Goal: Task Accomplishment & Management: Complete application form

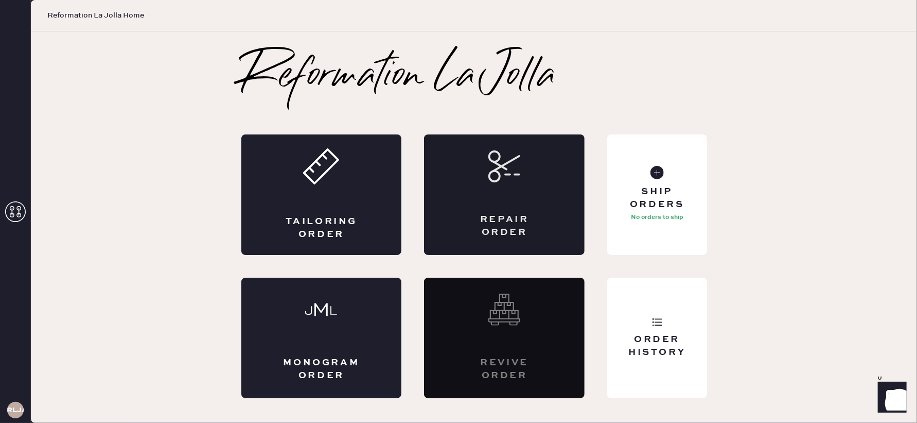
click at [512, 184] on div "Repair Order" at bounding box center [504, 194] width 161 height 120
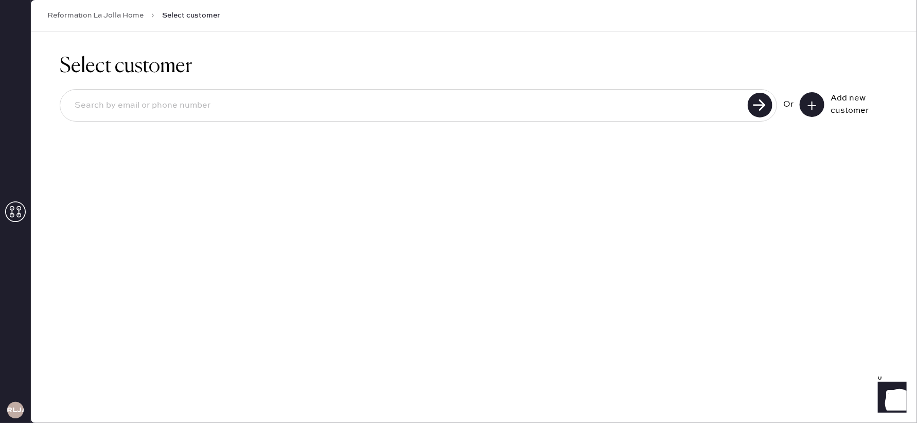
click at [816, 105] on icon at bounding box center [812, 105] width 10 height 10
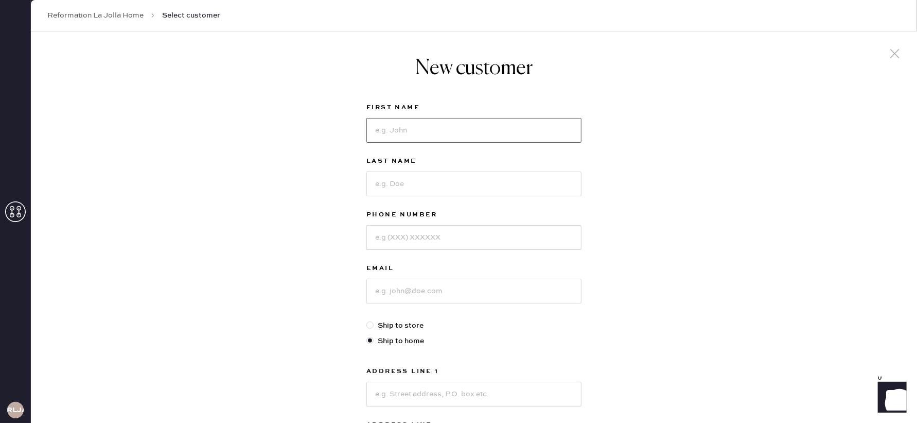
click at [397, 135] on input at bounding box center [473, 130] width 215 height 25
type input "Aislyn"
type input "x"
type input "Xanthos"
click at [384, 236] on input at bounding box center [473, 237] width 215 height 25
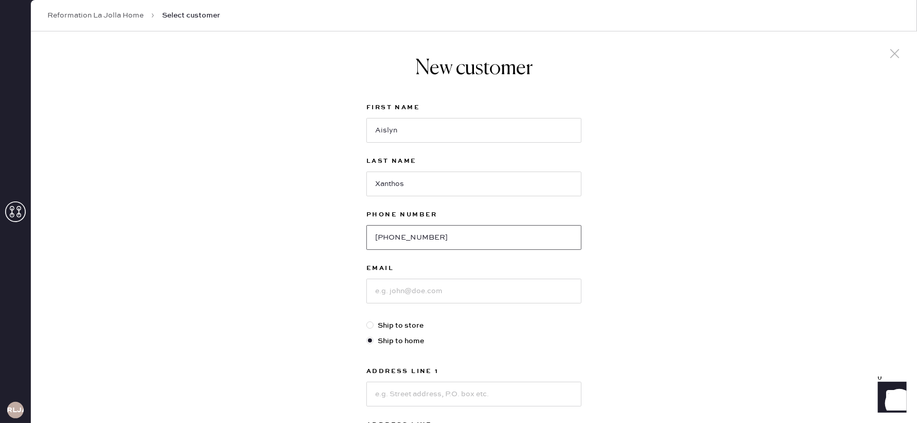
type input "[PHONE_NUMBER]"
click at [406, 293] on input at bounding box center [473, 290] width 215 height 25
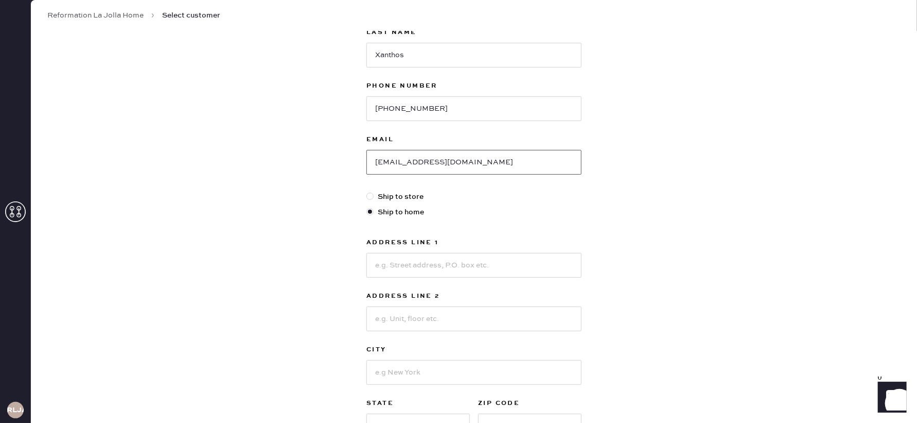
type input "[EMAIL_ADDRESS][DOMAIN_NAME]"
click at [435, 266] on input at bounding box center [473, 265] width 215 height 25
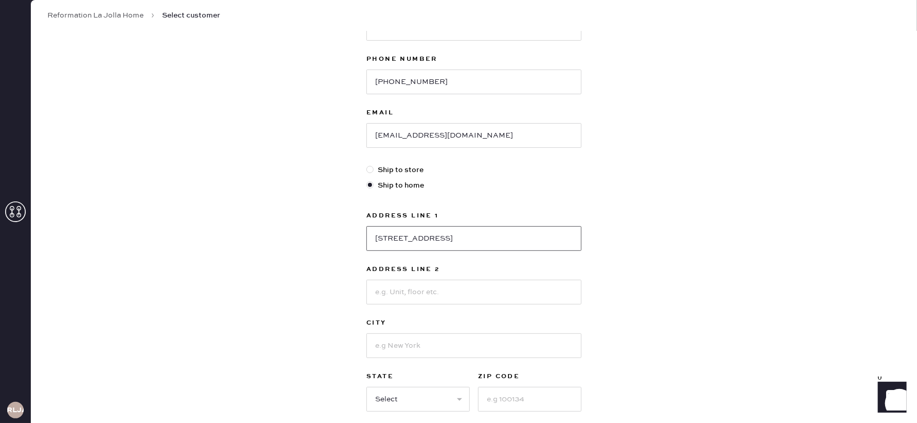
type input "[STREET_ADDRESS]"
click at [404, 348] on input at bounding box center [473, 345] width 215 height 25
type input "Encinitas"
click at [407, 395] on select "Select AK AL AR AZ CA CO CT [GEOGRAPHIC_DATA] DE FL [GEOGRAPHIC_DATA] HI [GEOGR…" at bounding box center [417, 399] width 103 height 25
select select "CA"
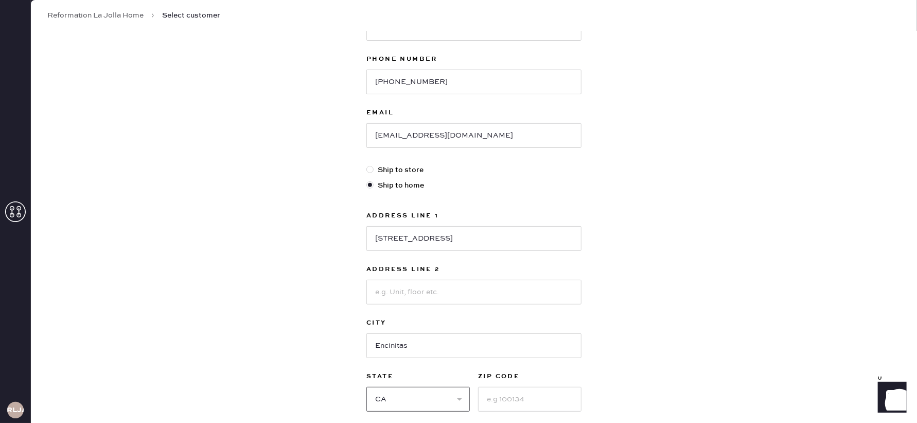
click at [366, 387] on select "Select AK AL AR AZ CA CO CT [GEOGRAPHIC_DATA] DE FL [GEOGRAPHIC_DATA] HI [GEOGR…" at bounding box center [417, 399] width 103 height 25
click at [502, 399] on input at bounding box center [529, 399] width 103 height 25
type input "92024"
click at [618, 362] on div "New customer First Name [PERSON_NAME] Last Name [PERSON_NAME] Phone Number [PHO…" at bounding box center [474, 195] width 886 height 638
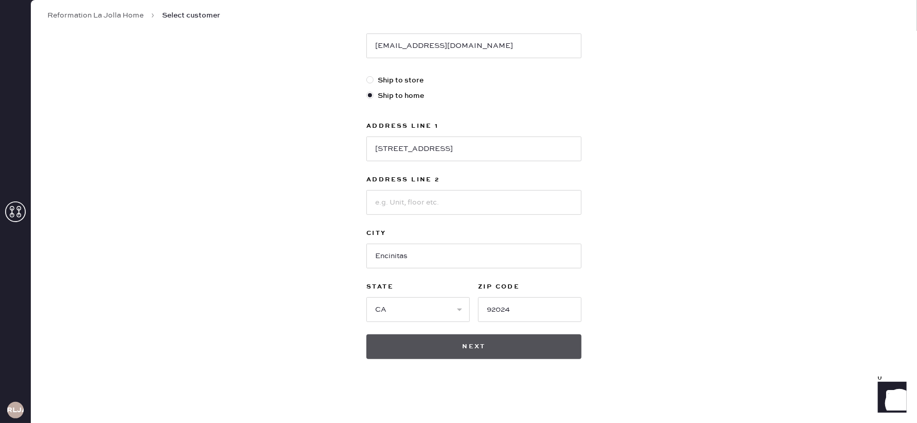
click at [459, 341] on button "Next" at bounding box center [473, 346] width 215 height 25
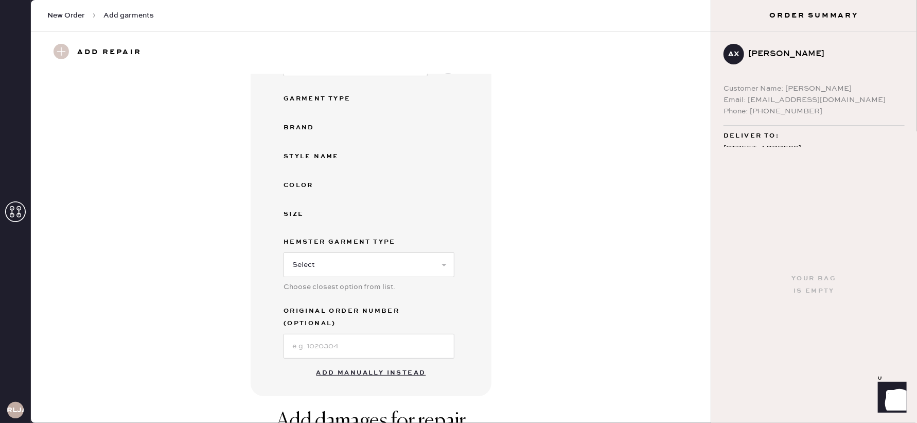
scroll to position [135, 0]
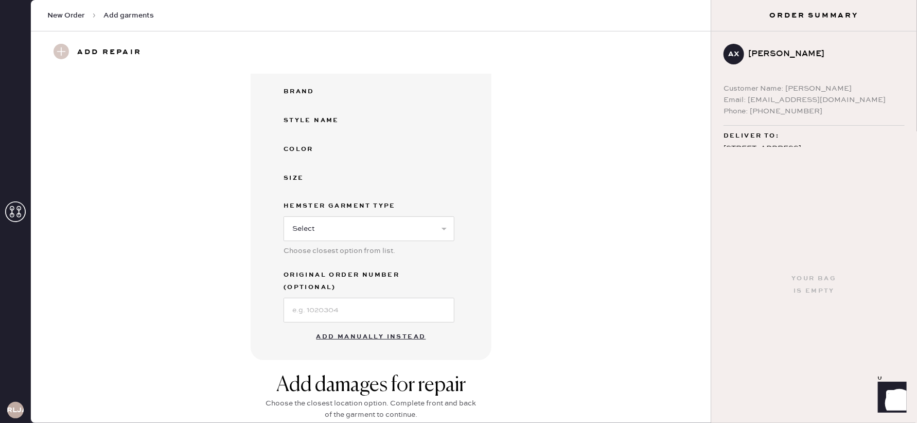
drag, startPoint x: 344, startPoint y: 323, endPoint x: 364, endPoint y: 315, distance: 21.7
click at [346, 326] on button "Add manually instead" at bounding box center [371, 336] width 122 height 21
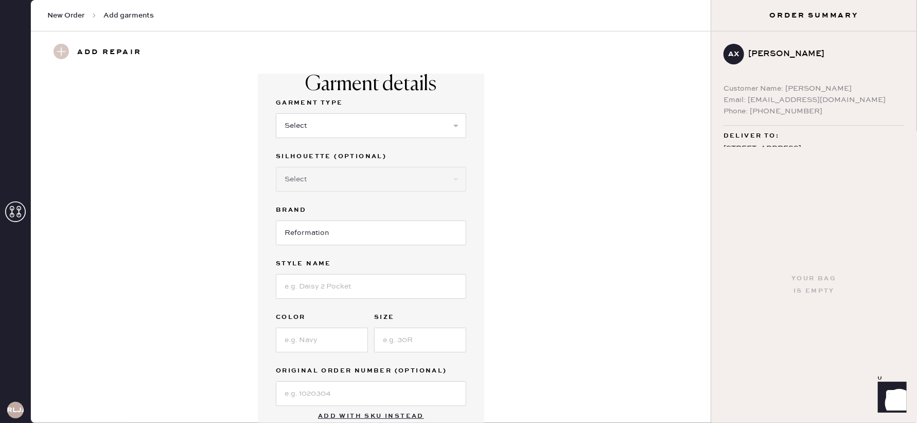
scroll to position [0, 0]
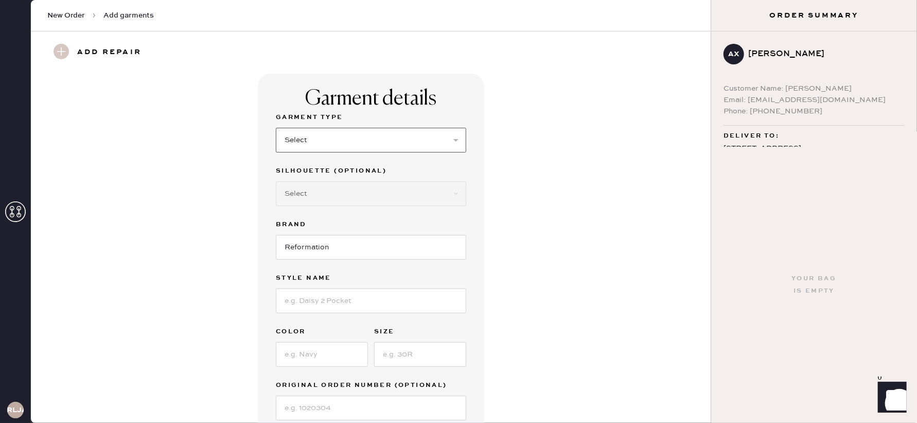
click at [328, 140] on select "Select Basic Skirt Jeans Leggings Pants Shorts Basic Sleeved Dress Basic Sleeve…" at bounding box center [371, 140] width 190 height 25
select select "14"
click at [276, 128] on select "Select Basic Skirt Jeans Leggings Pants Shorts Basic Sleeved Dress Basic Sleeve…" at bounding box center [371, 140] width 190 height 25
click at [323, 202] on select "Select Crop top Full Length Other" at bounding box center [371, 193] width 190 height 25
select select "71"
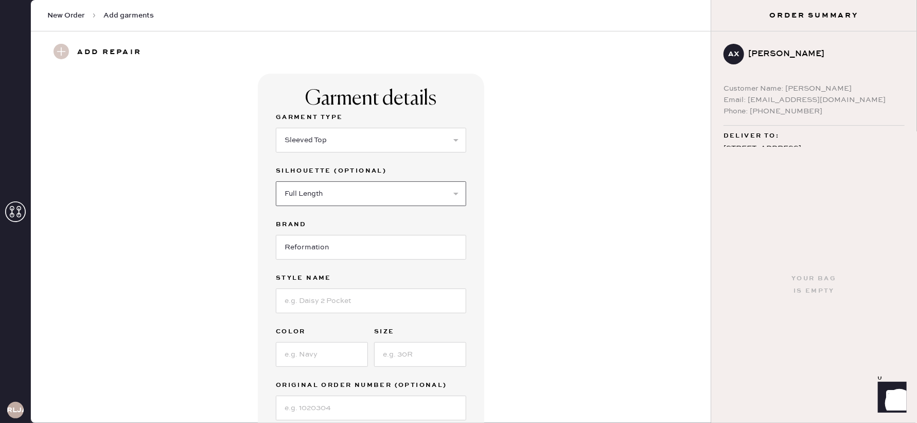
click at [276, 181] on select "Select Crop top Full Length Other" at bounding box center [371, 193] width 190 height 25
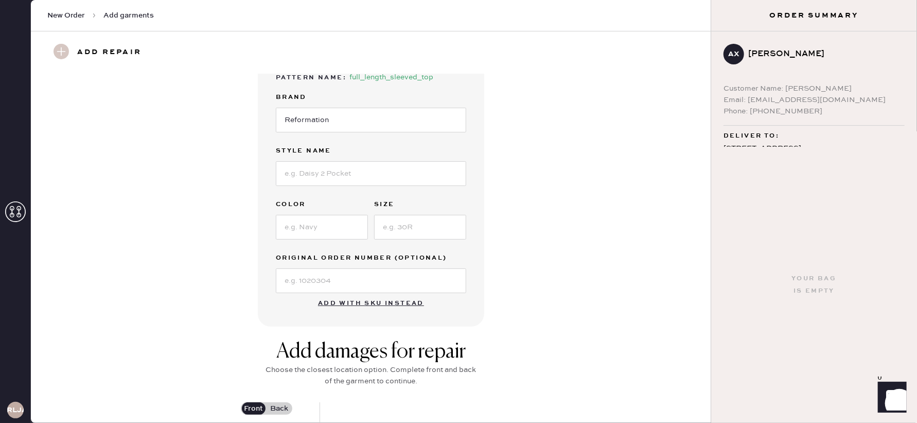
scroll to position [150, 0]
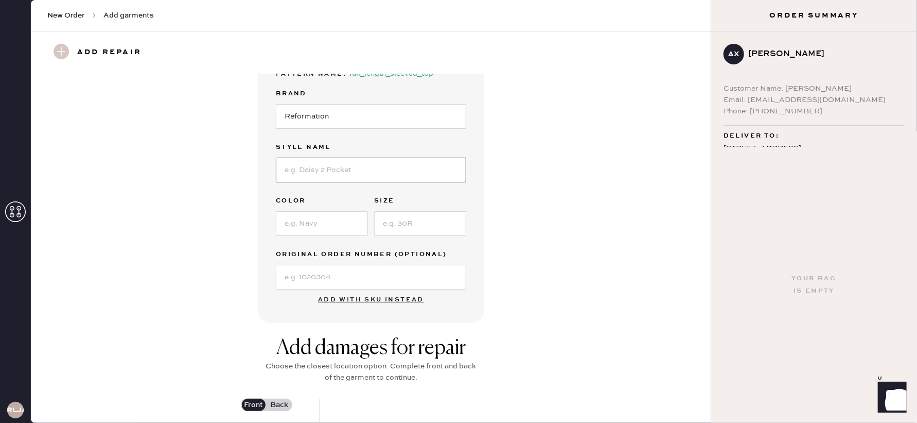
click at [340, 160] on input at bounding box center [371, 169] width 190 height 25
type input "[PERSON_NAME] top"
click at [310, 222] on input at bounding box center [322, 223] width 92 height 25
type input "white"
click at [433, 231] on input at bounding box center [420, 223] width 92 height 25
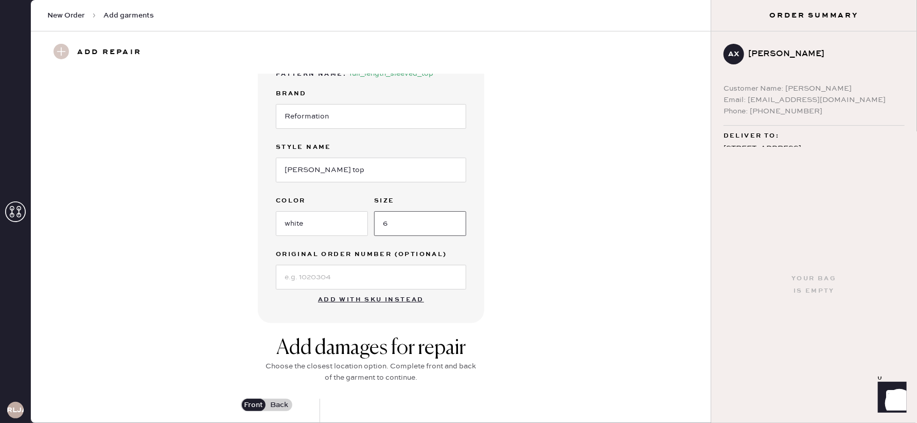
type input "6"
click at [384, 281] on input at bounding box center [371, 277] width 190 height 25
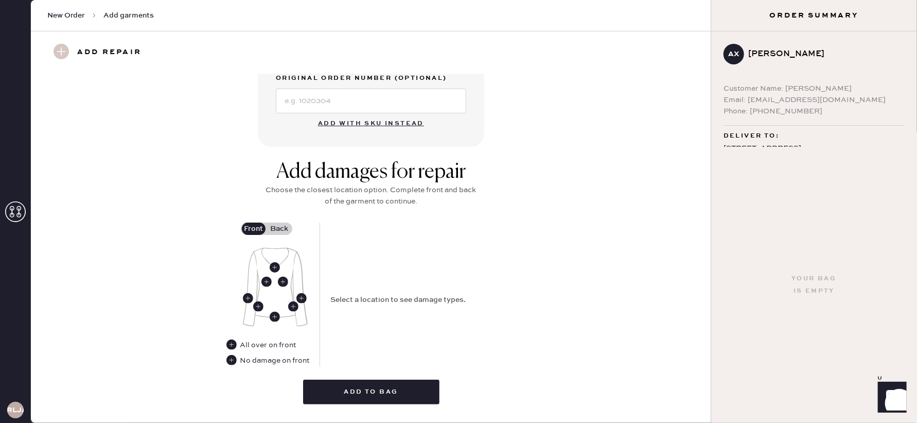
click at [265, 252] on img at bounding box center [275, 287] width 65 height 79
drag, startPoint x: 261, startPoint y: 252, endPoint x: 255, endPoint y: 248, distance: 6.7
click at [261, 251] on img at bounding box center [275, 287] width 65 height 79
click at [255, 248] on img at bounding box center [275, 287] width 65 height 79
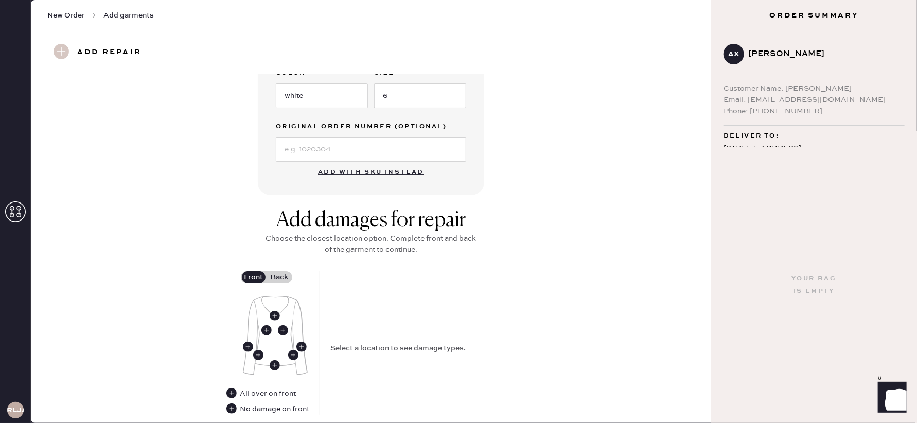
scroll to position [0, 0]
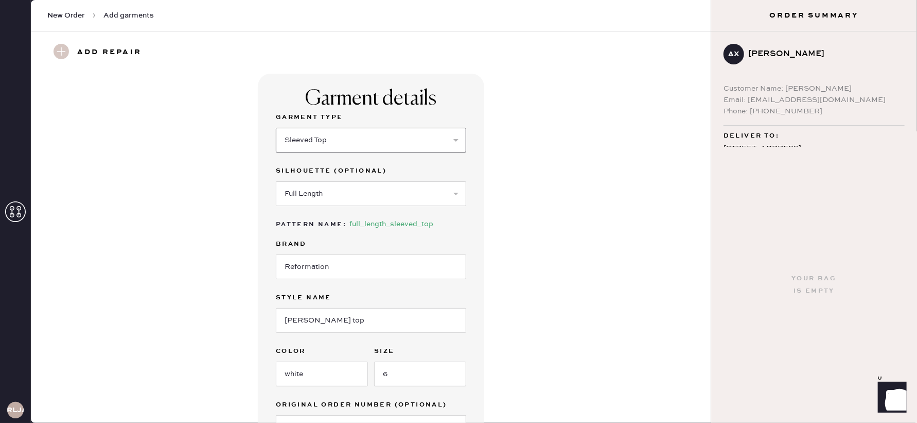
click at [454, 141] on select "Select Basic Skirt Jeans Leggings Pants Shorts Basic Sleeved Dress Basic Sleeve…" at bounding box center [371, 140] width 190 height 25
select select "15"
click at [276, 128] on select "Select Basic Skirt Jeans Leggings Pants Shorts Basic Sleeved Dress Basic Sleeve…" at bounding box center [371, 140] width 190 height 25
select select
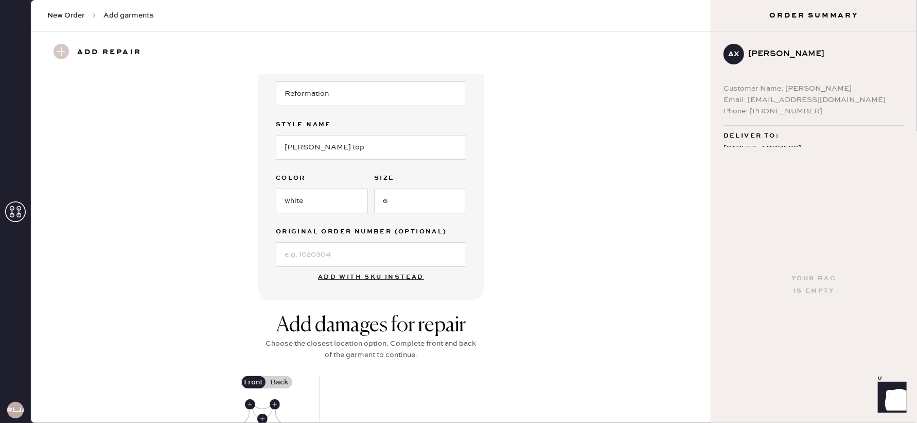
scroll to position [315, 0]
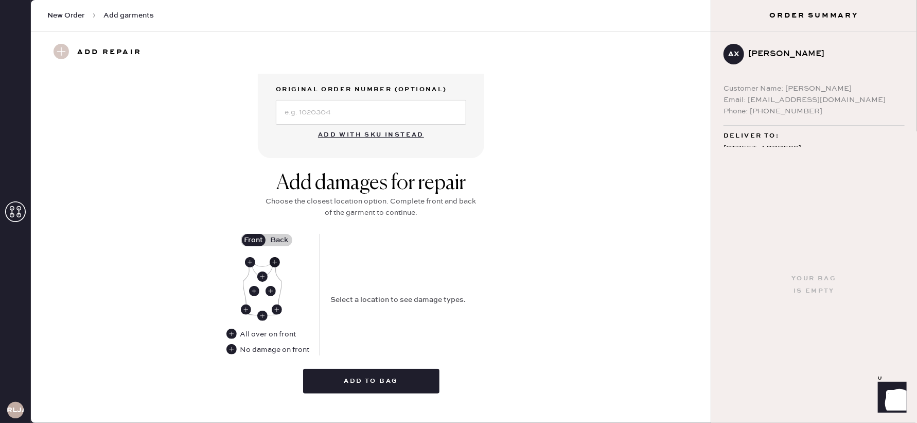
click at [275, 261] on use at bounding box center [275, 262] width 10 height 10
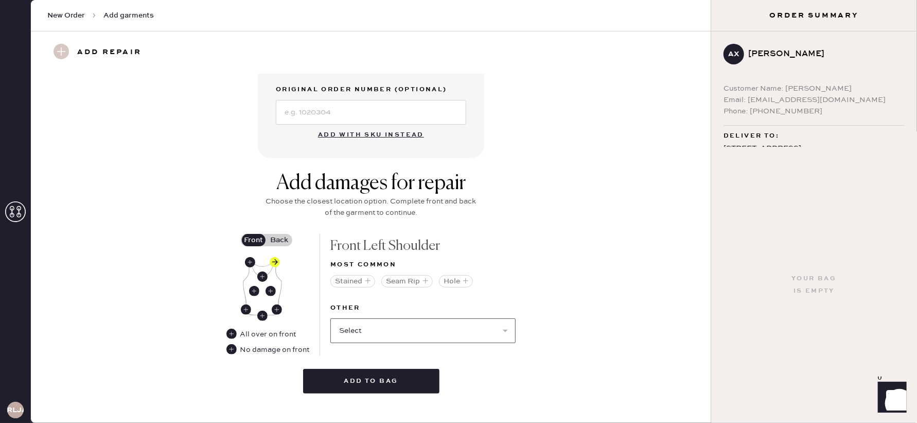
click at [361, 327] on select "Select Broken / Ripped Hem Broken Beads Broken Belt Loop Broken Button Broken C…" at bounding box center [422, 330] width 185 height 25
select select "1920"
click at [330, 318] on select "Select Broken / Ripped Hem Broken Beads Broken Belt Loop Broken Button Broken C…" at bounding box center [422, 330] width 185 height 25
select select
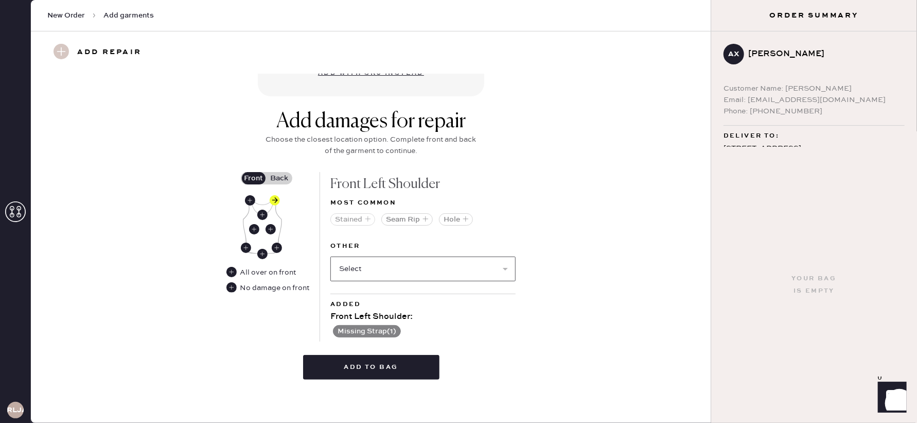
scroll to position [371, 0]
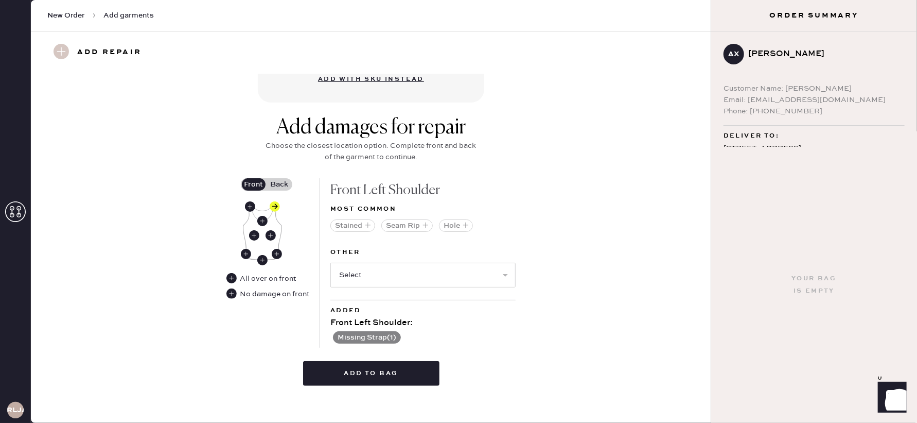
click at [282, 183] on label "Back" at bounding box center [280, 184] width 26 height 12
click at [279, 184] on input "Back" at bounding box center [279, 184] width 0 height 0
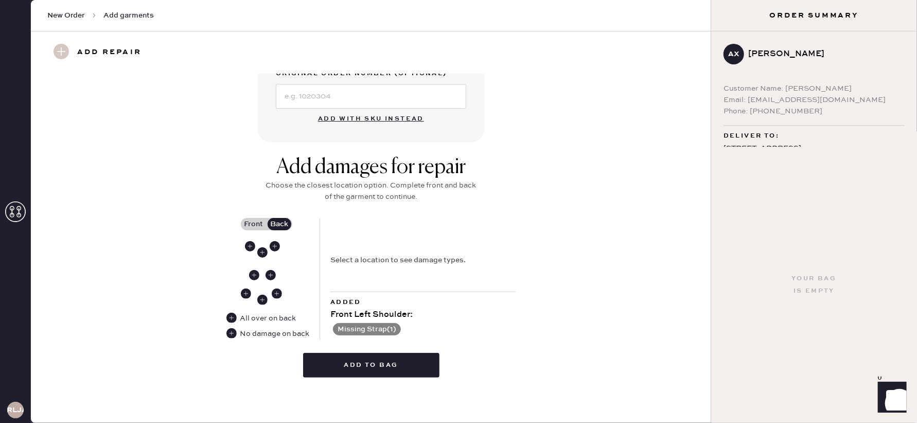
scroll to position [329, 0]
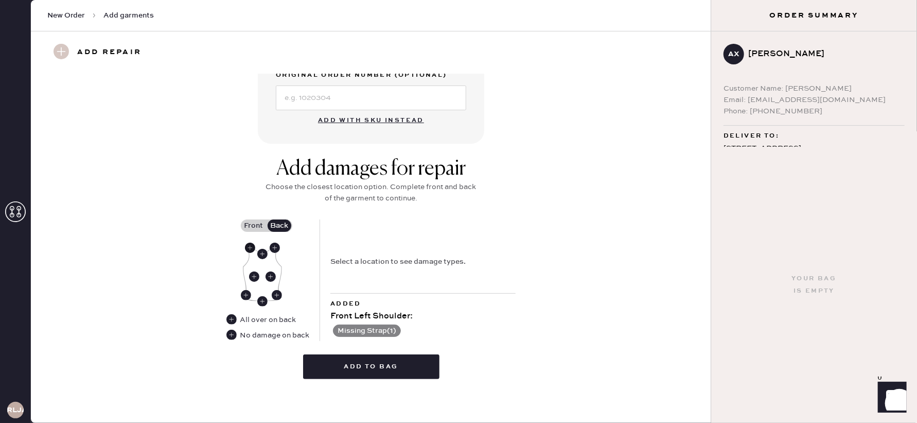
click at [250, 247] on use at bounding box center [250, 247] width 10 height 10
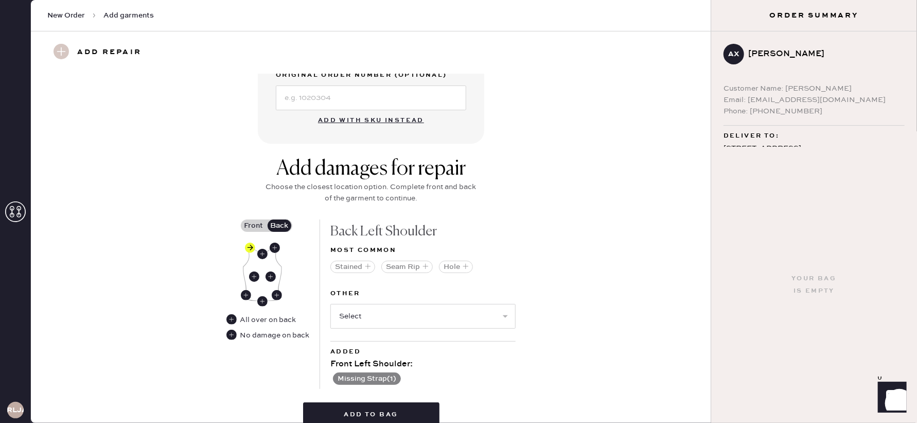
scroll to position [377, 0]
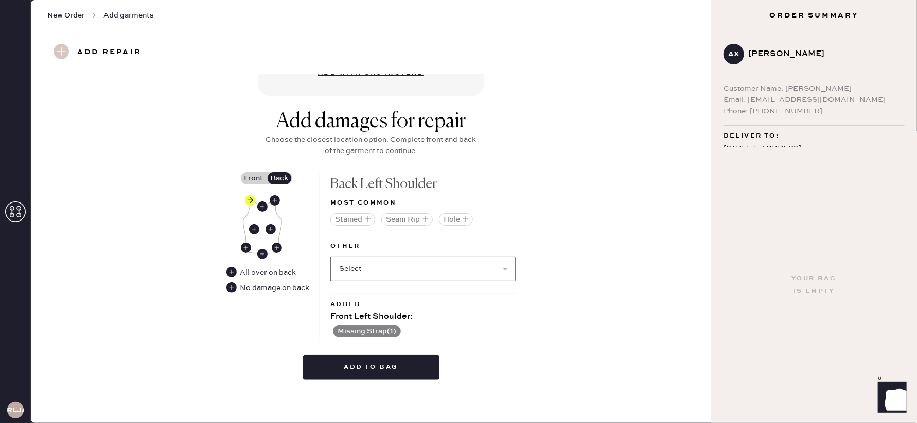
click at [388, 269] on select "Select Broken / Ripped Hem Broken Beads Broken Belt Loop Broken Button Broken C…" at bounding box center [422, 268] width 185 height 25
select select "1920"
click at [330, 256] on select "Select Broken / Ripped Hem Broken Beads Broken Belt Loop Broken Button Broken C…" at bounding box center [422, 268] width 185 height 25
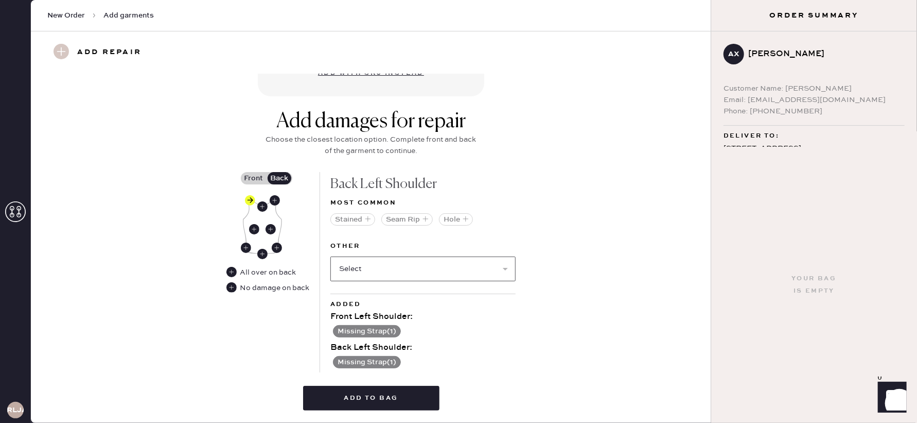
scroll to position [407, 0]
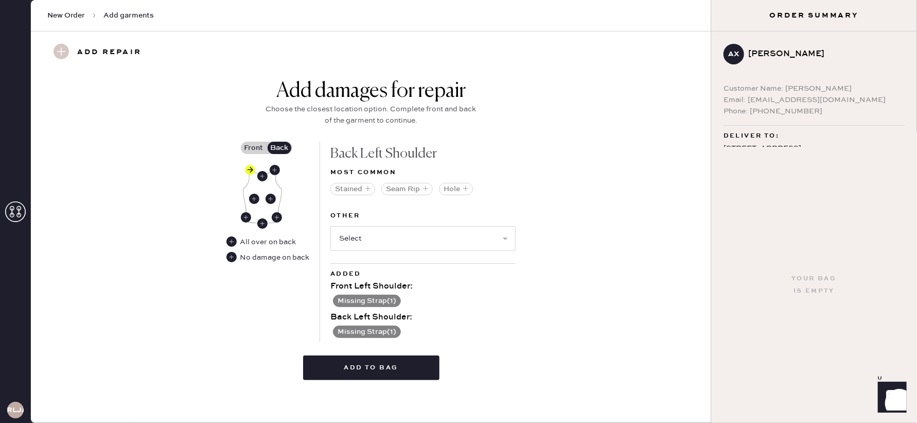
click at [380, 330] on button "Missing Strap ( 1 )" at bounding box center [367, 331] width 68 height 12
click at [423, 330] on use at bounding box center [421, 332] width 11 height 11
click at [335, 330] on use at bounding box center [336, 332] width 10 height 10
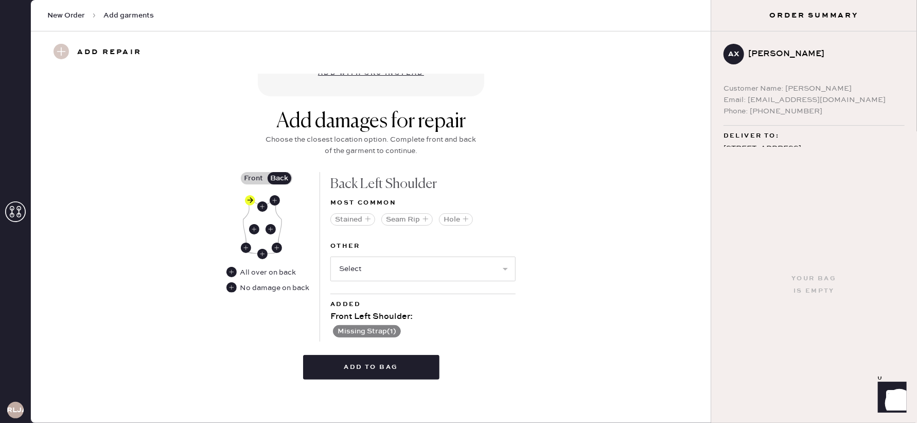
click at [371, 329] on button "Missing Strap ( 1 )" at bounding box center [367, 331] width 68 height 12
click at [336, 330] on use at bounding box center [336, 331] width 10 height 10
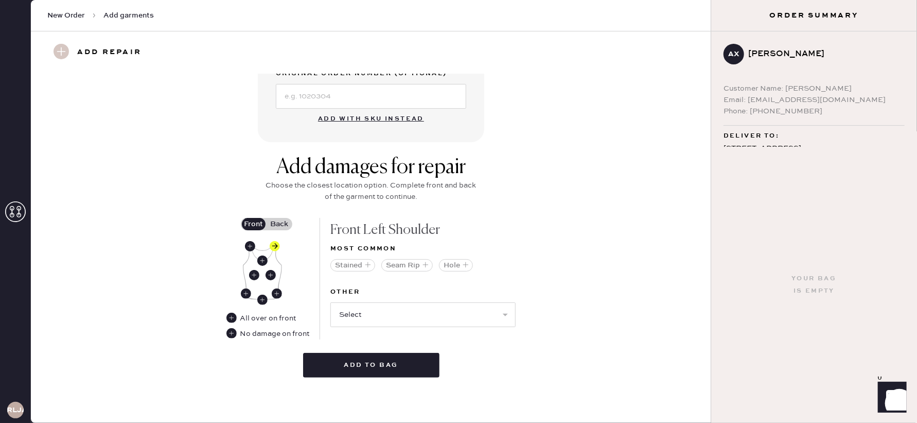
scroll to position [329, 0]
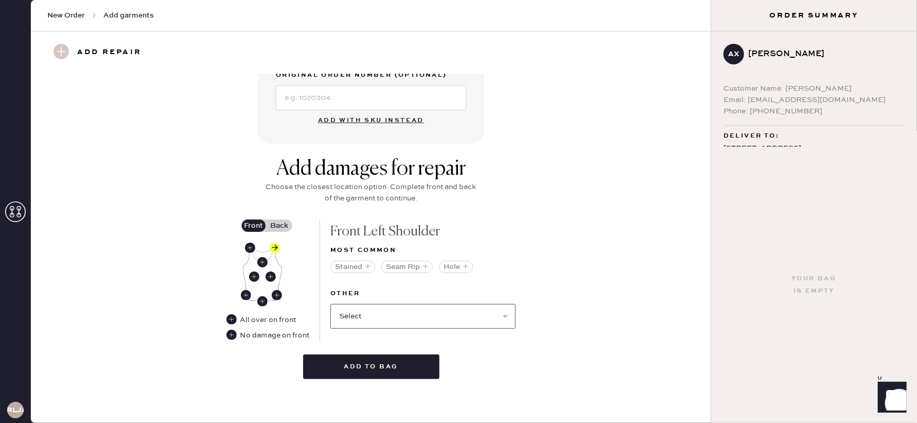
click at [405, 314] on select "Select Broken / Ripped Hem Broken Beads Broken Belt Loop Broken Button Broken C…" at bounding box center [422, 316] width 185 height 25
select select "1922"
click at [330, 304] on select "Select Broken / Ripped Hem Broken Beads Broken Belt Loop Broken Button Broken C…" at bounding box center [422, 316] width 185 height 25
select select
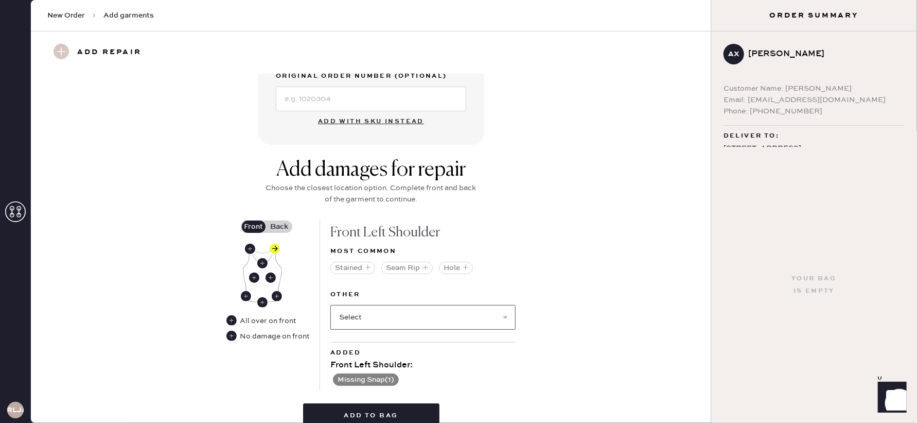
scroll to position [339, 0]
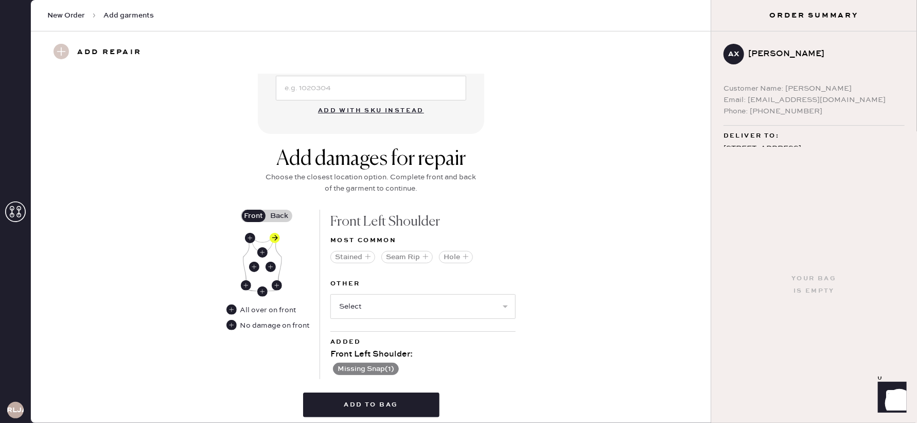
click at [278, 215] on label "Back" at bounding box center [280, 215] width 26 height 12
click at [279, 216] on input "Back" at bounding box center [279, 216] width 0 height 0
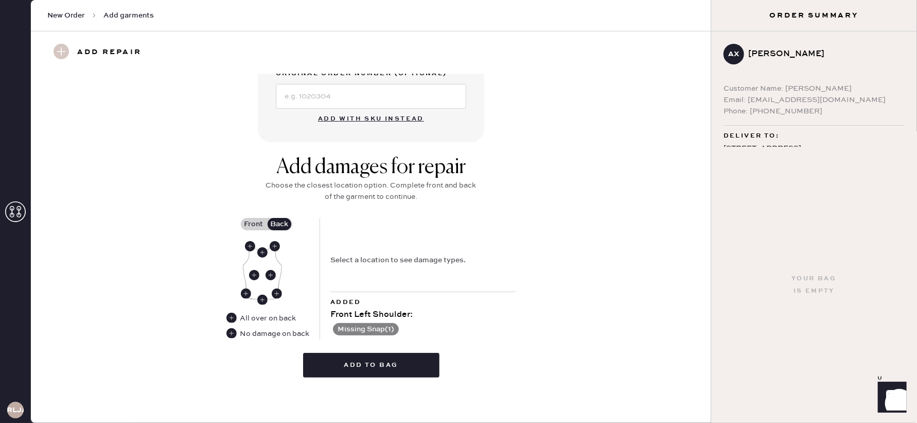
scroll to position [329, 0]
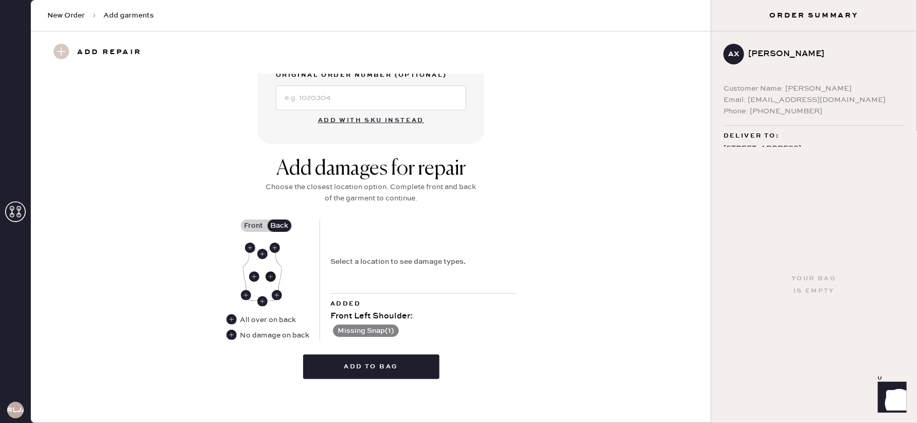
drag, startPoint x: 252, startPoint y: 247, endPoint x: 270, endPoint y: 276, distance: 34.2
click at [252, 247] on use at bounding box center [250, 247] width 10 height 10
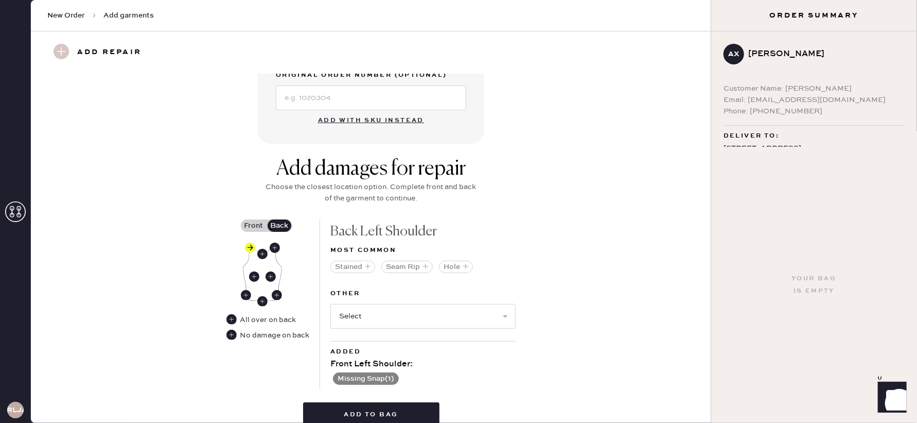
scroll to position [377, 0]
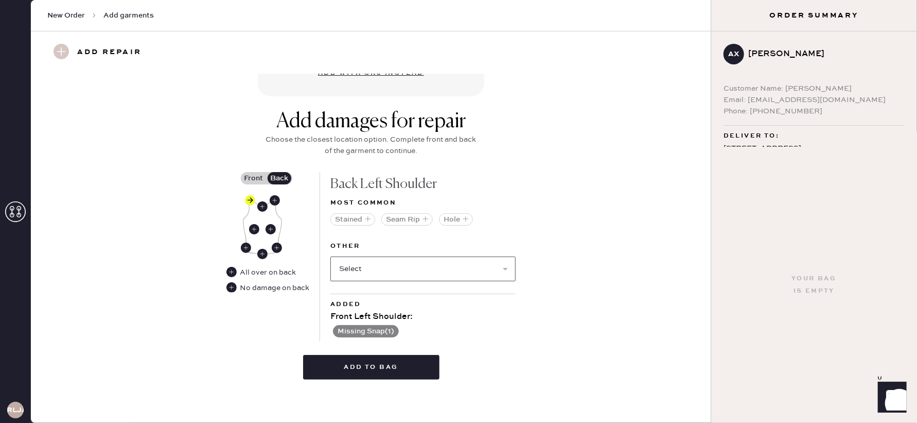
click at [365, 265] on select "Select Broken / Ripped Hem Broken Beads Broken Belt Loop Broken Button Broken C…" at bounding box center [422, 268] width 185 height 25
select select "1922"
click at [330, 256] on select "Select Broken / Ripped Hem Broken Beads Broken Belt Loop Broken Button Broken C…" at bounding box center [422, 268] width 185 height 25
select select
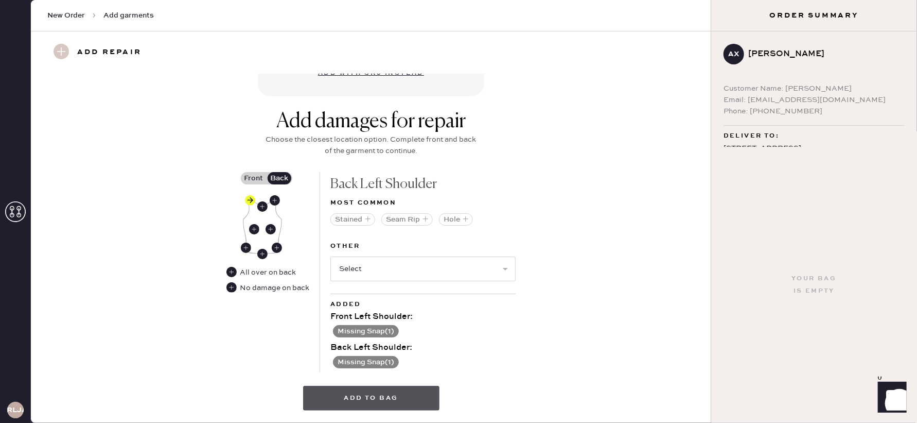
drag, startPoint x: 374, startPoint y: 400, endPoint x: 384, endPoint y: 397, distance: 10.7
click at [374, 400] on button "Add to bag" at bounding box center [371, 398] width 136 height 25
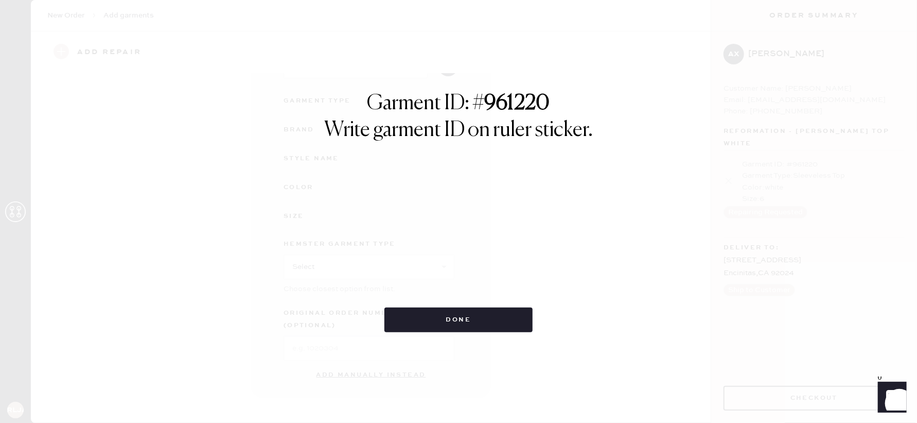
scroll to position [83, 0]
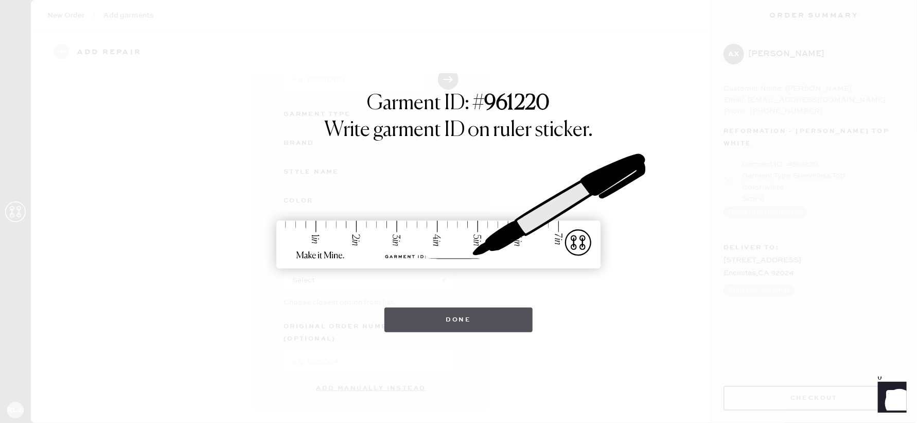
click at [477, 318] on button "Done" at bounding box center [458, 319] width 149 height 25
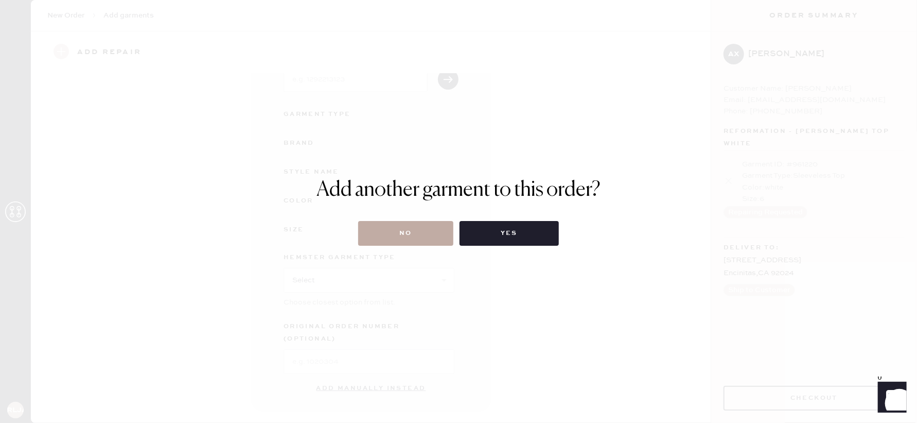
click at [404, 226] on button "No" at bounding box center [405, 233] width 95 height 25
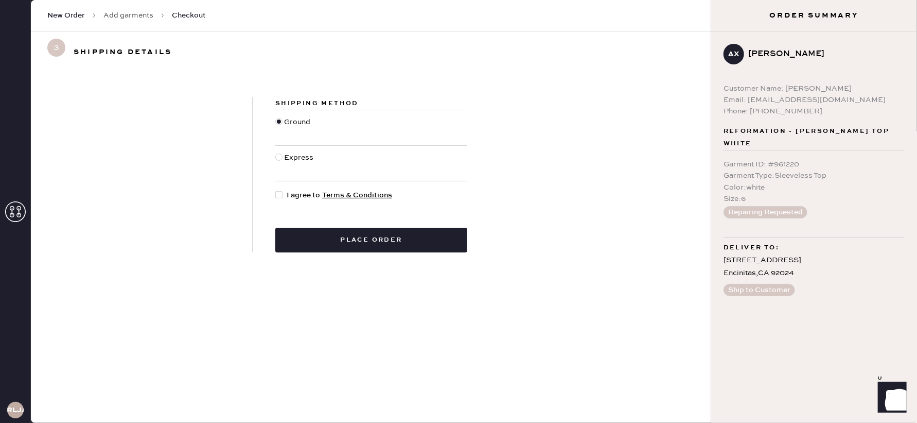
click at [279, 157] on div at bounding box center [278, 156] width 7 height 7
click at [276, 152] on input "Express" at bounding box center [275, 152] width 1 height 1
radio input "true"
click at [265, 196] on div "Shipping Method Ground Express I agree to Terms & Conditions Place order" at bounding box center [371, 174] width 237 height 155
click at [280, 194] on div at bounding box center [278, 194] width 7 height 7
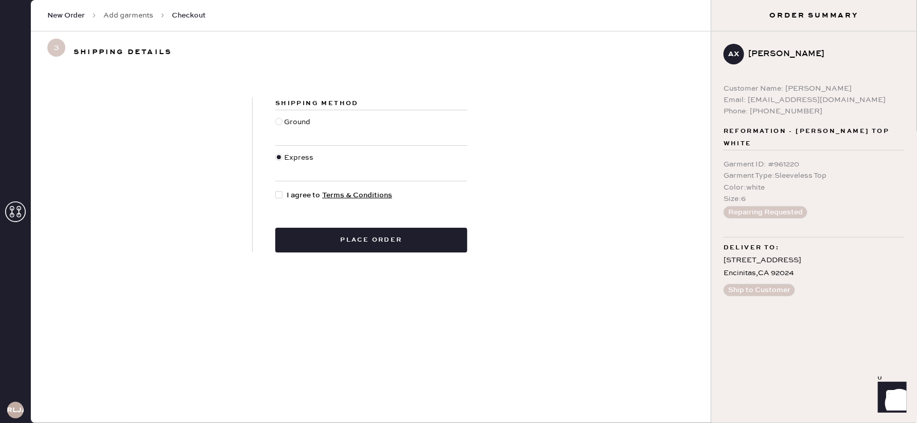
click at [276, 190] on input "I agree to Terms & Conditions" at bounding box center [275, 189] width 1 height 1
checkbox input "true"
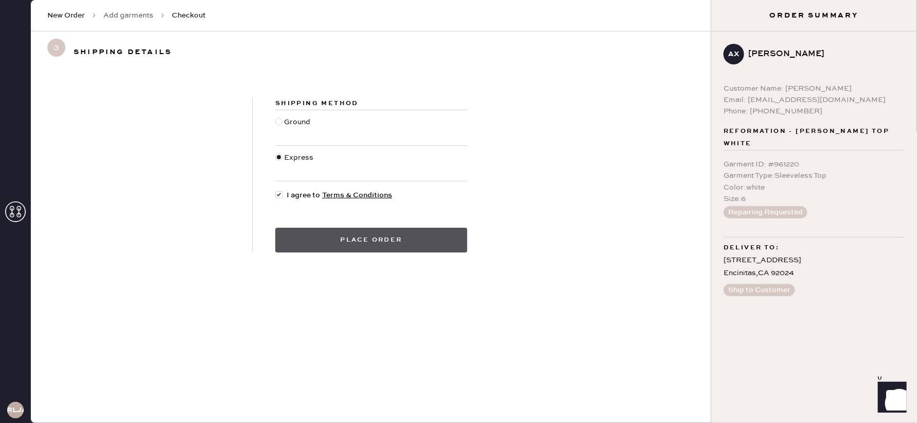
click at [356, 244] on button "Place order" at bounding box center [371, 239] width 192 height 25
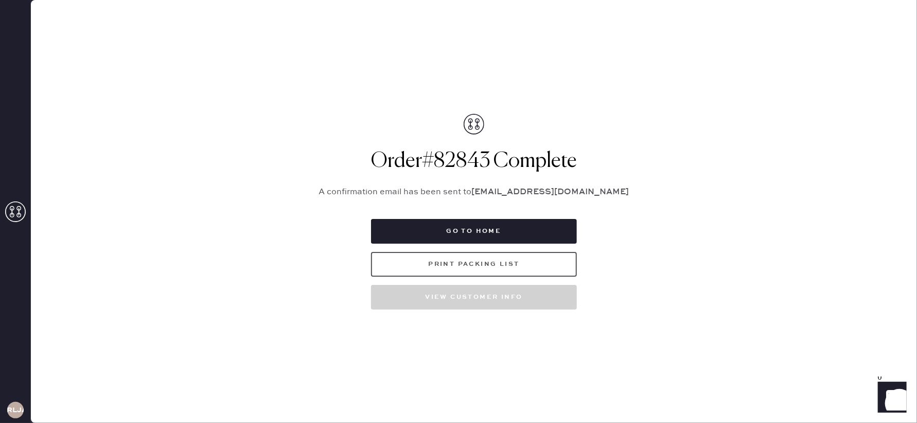
click at [466, 265] on button "Print Packing List" at bounding box center [474, 264] width 206 height 25
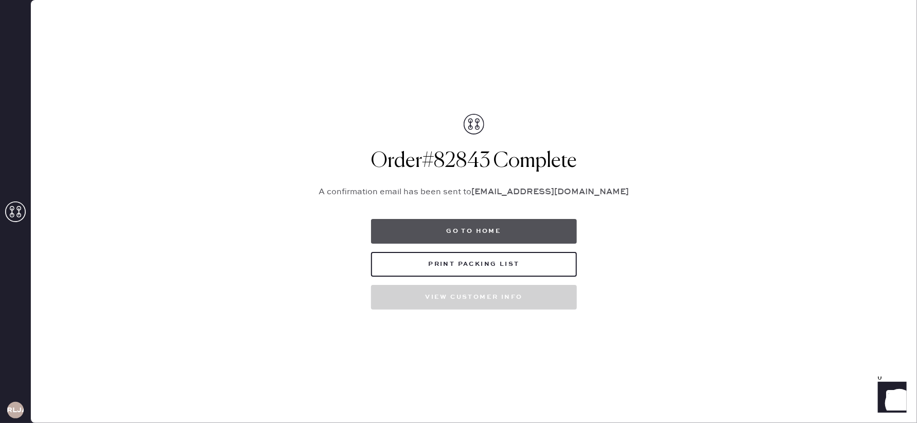
click at [505, 236] on button "Go to home" at bounding box center [474, 231] width 206 height 25
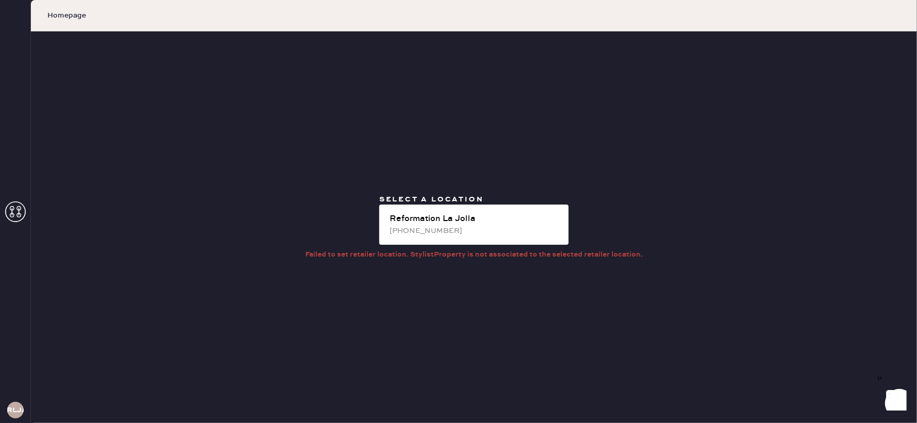
click at [12, 213] on use at bounding box center [15, 211] width 21 height 21
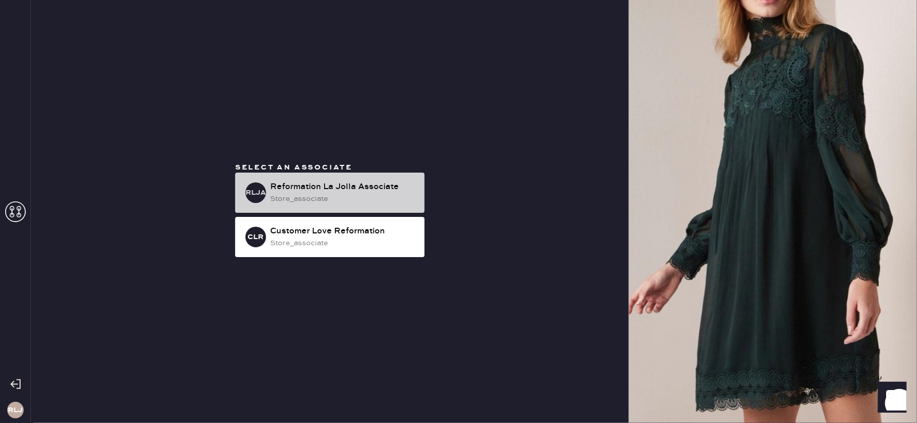
click at [351, 190] on div "Reformation La Jolla Associate" at bounding box center [343, 187] width 146 height 12
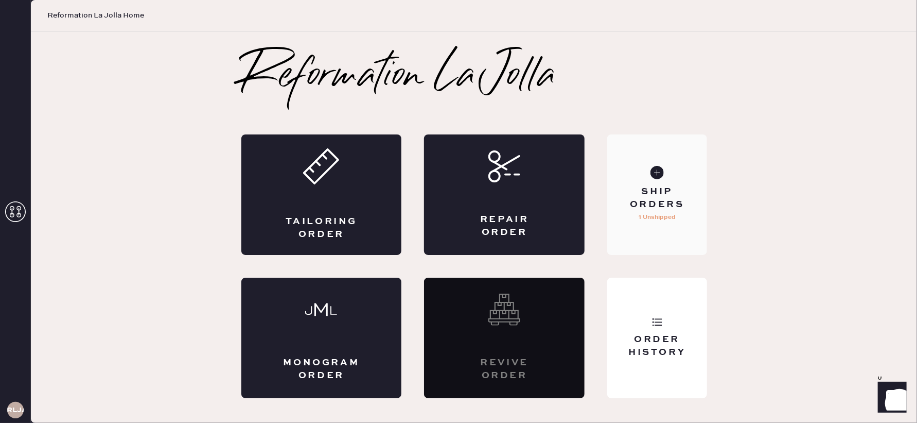
click at [657, 180] on div "Ship Orders 1 Unshipped" at bounding box center [656, 194] width 99 height 120
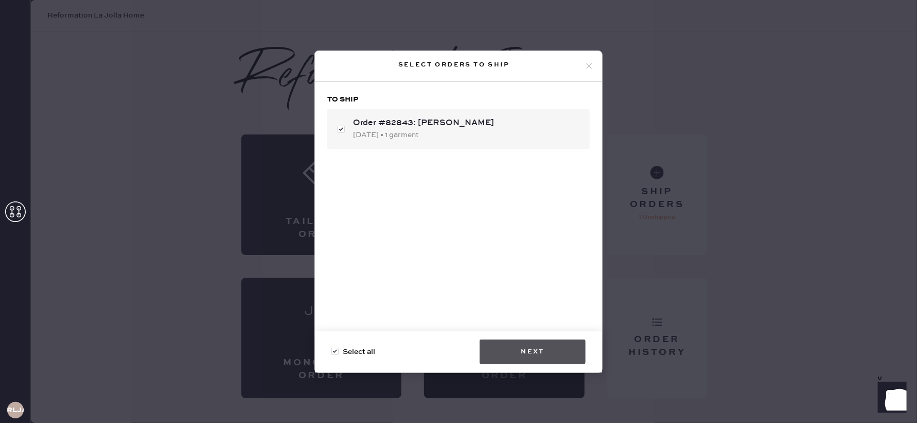
click at [529, 356] on button "Next" at bounding box center [533, 351] width 106 height 25
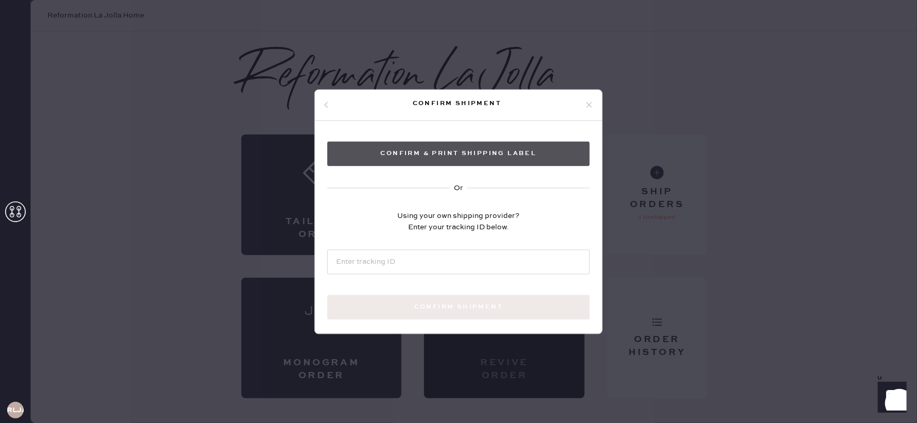
click at [384, 162] on button "Confirm & Print shipping label" at bounding box center [458, 153] width 262 height 25
